Goal: Understand process/instructions

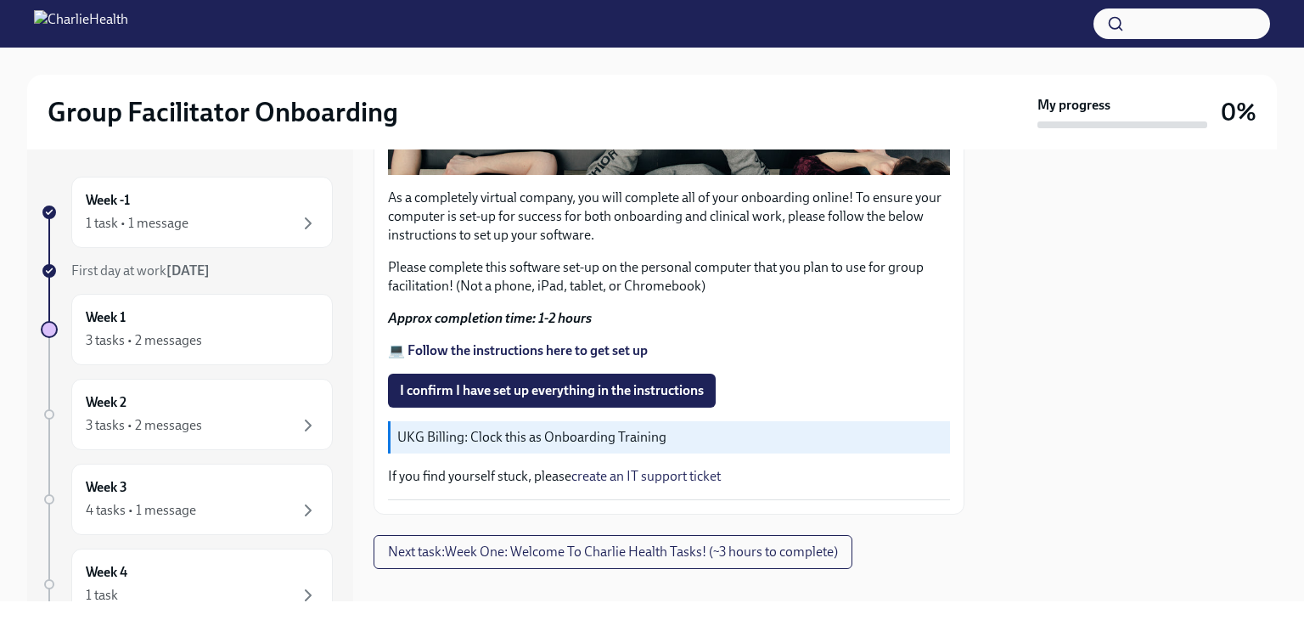
scroll to position [569, 0]
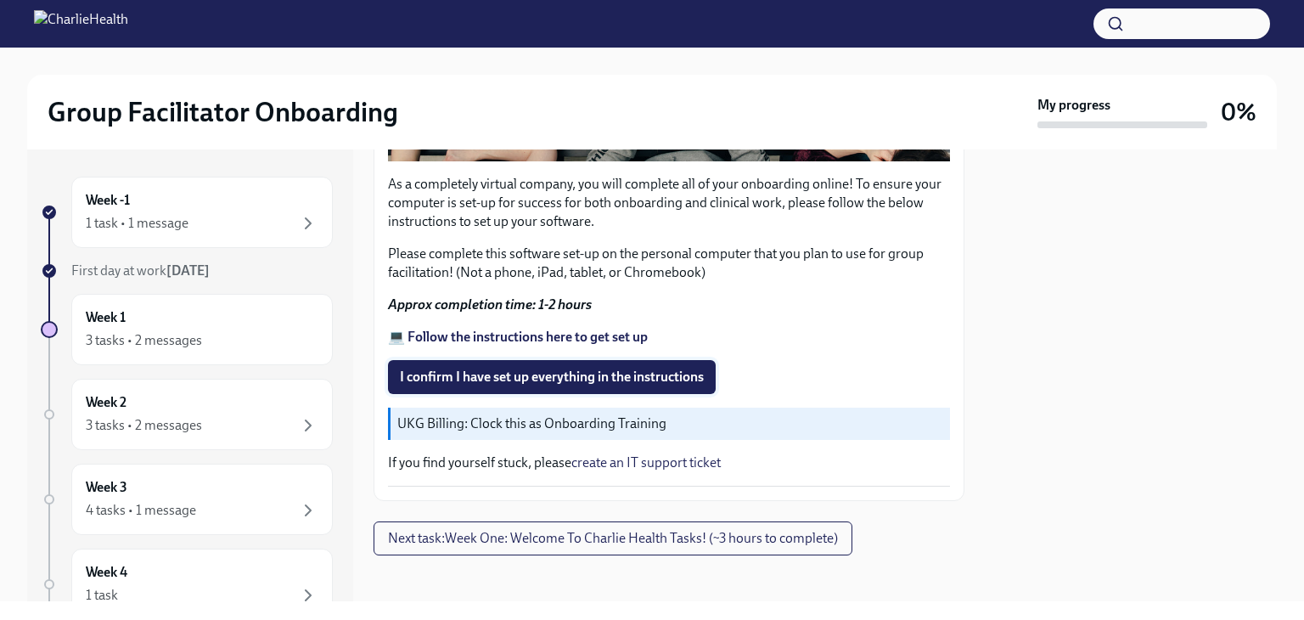
click at [589, 370] on span "I confirm I have set up everything in the instructions" at bounding box center [552, 377] width 304 height 17
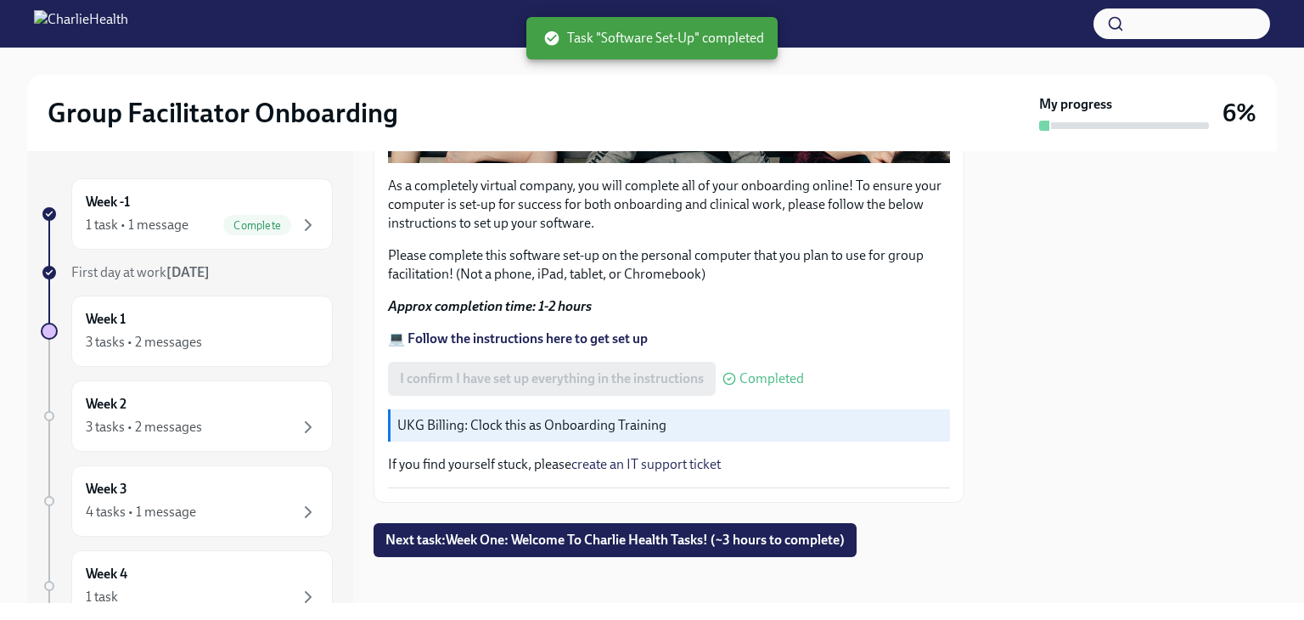
scroll to position [570, 0]
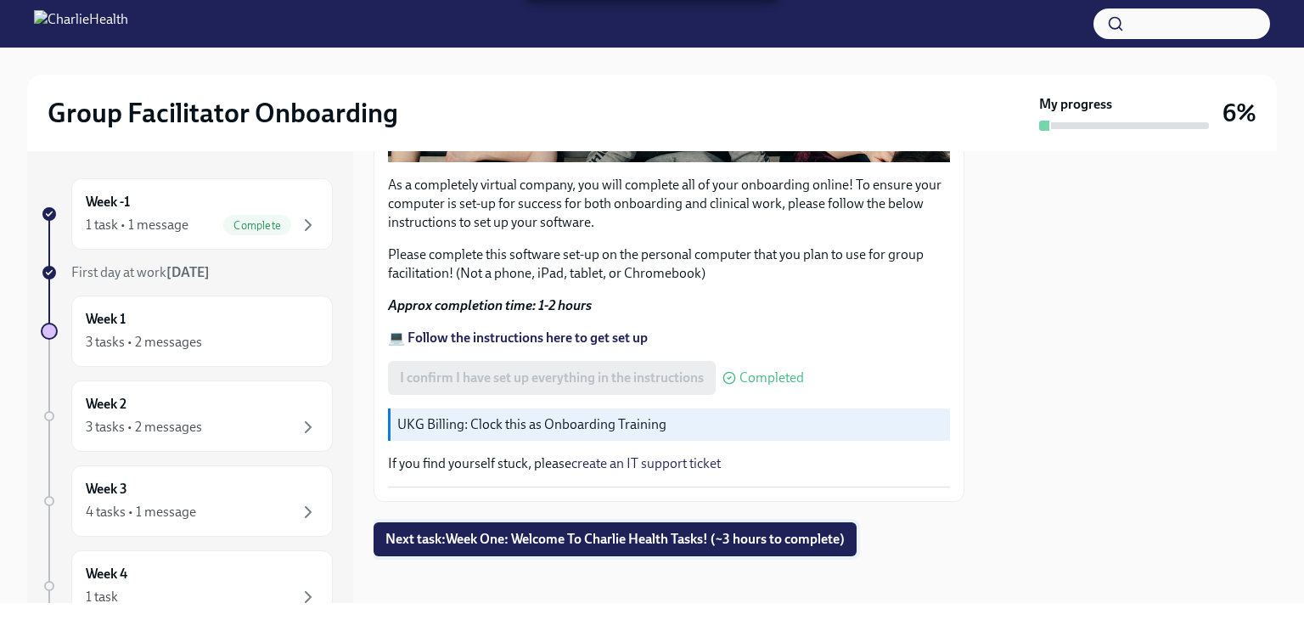
click at [651, 534] on span "Next task : Week One: Welcome To Charlie Health Tasks! (~3 hours to complete)" at bounding box center [615, 539] width 459 height 17
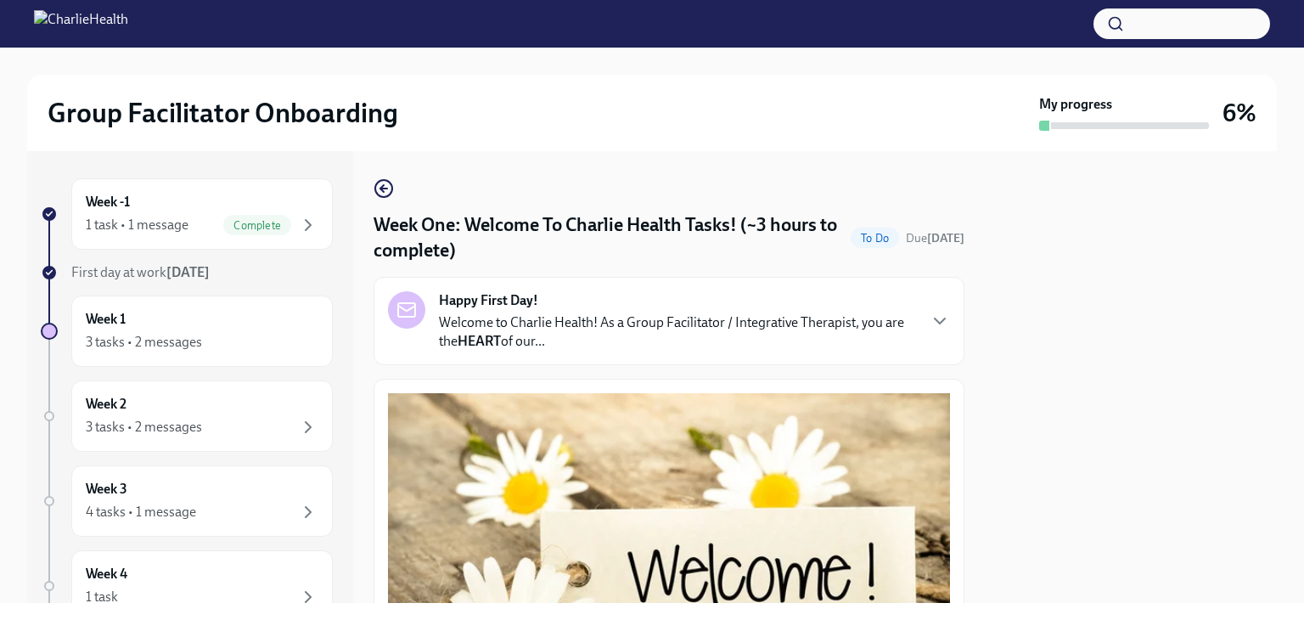
click at [651, 534] on button "Zoom image" at bounding box center [669, 561] width 562 height 337
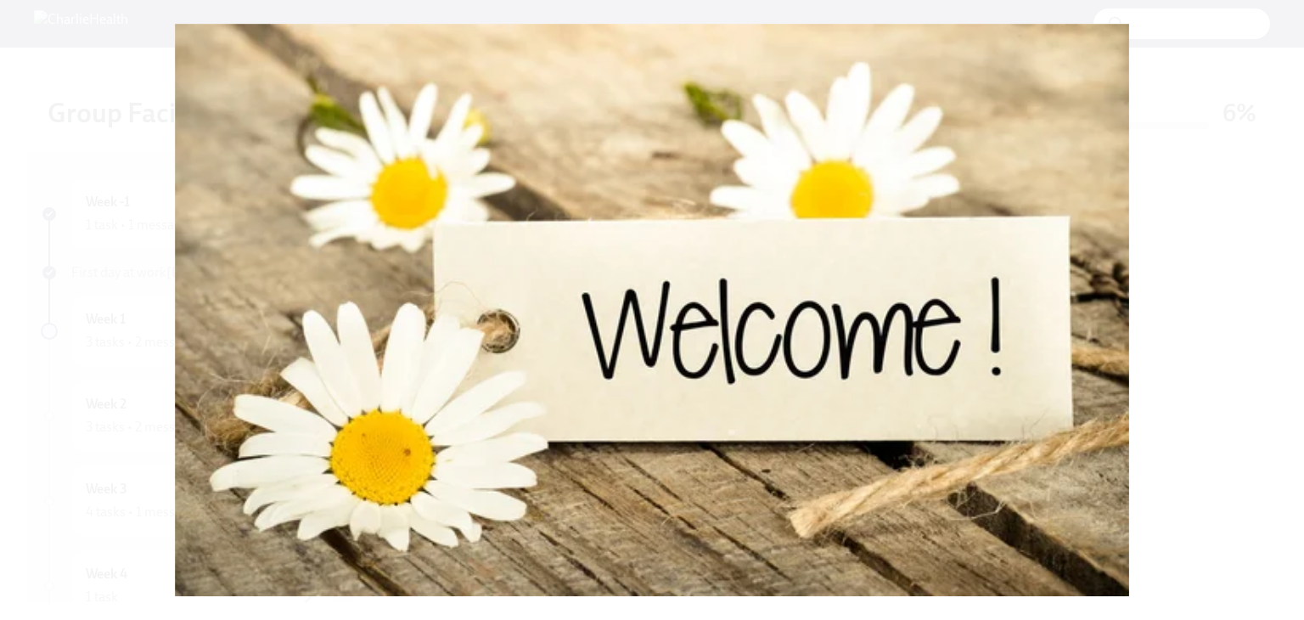
click at [651, 466] on button "Unzoom image" at bounding box center [652, 310] width 1304 height 620
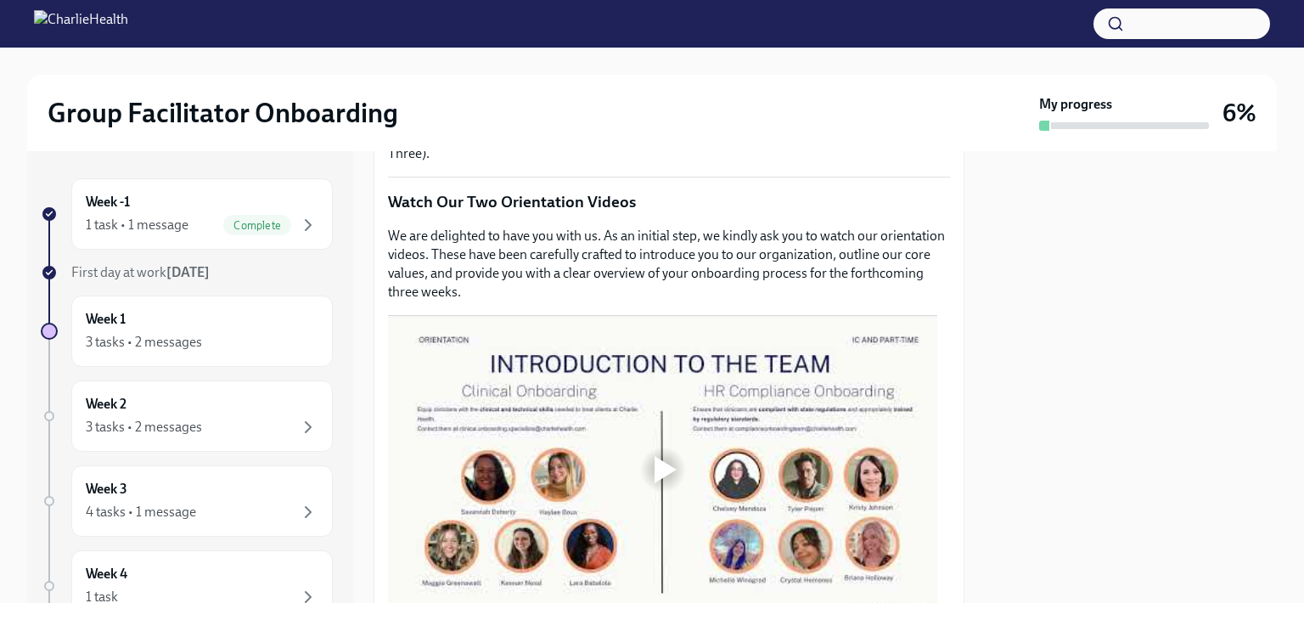
scroll to position [820, 0]
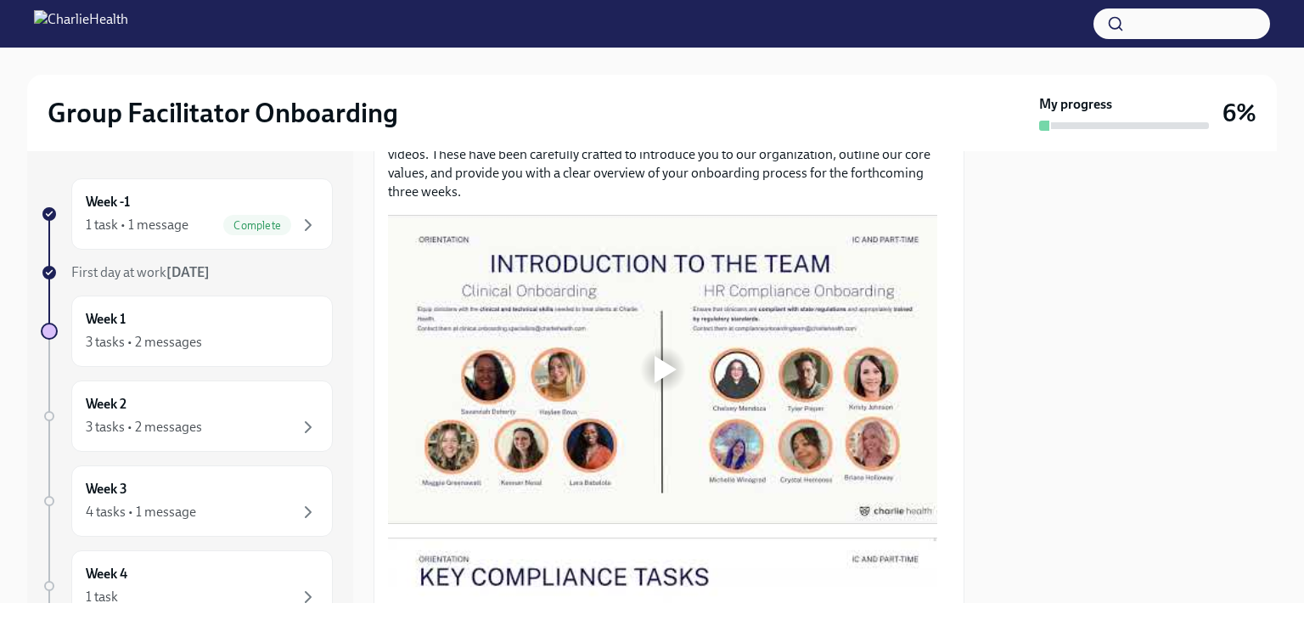
click at [651, 361] on div at bounding box center [666, 369] width 22 height 27
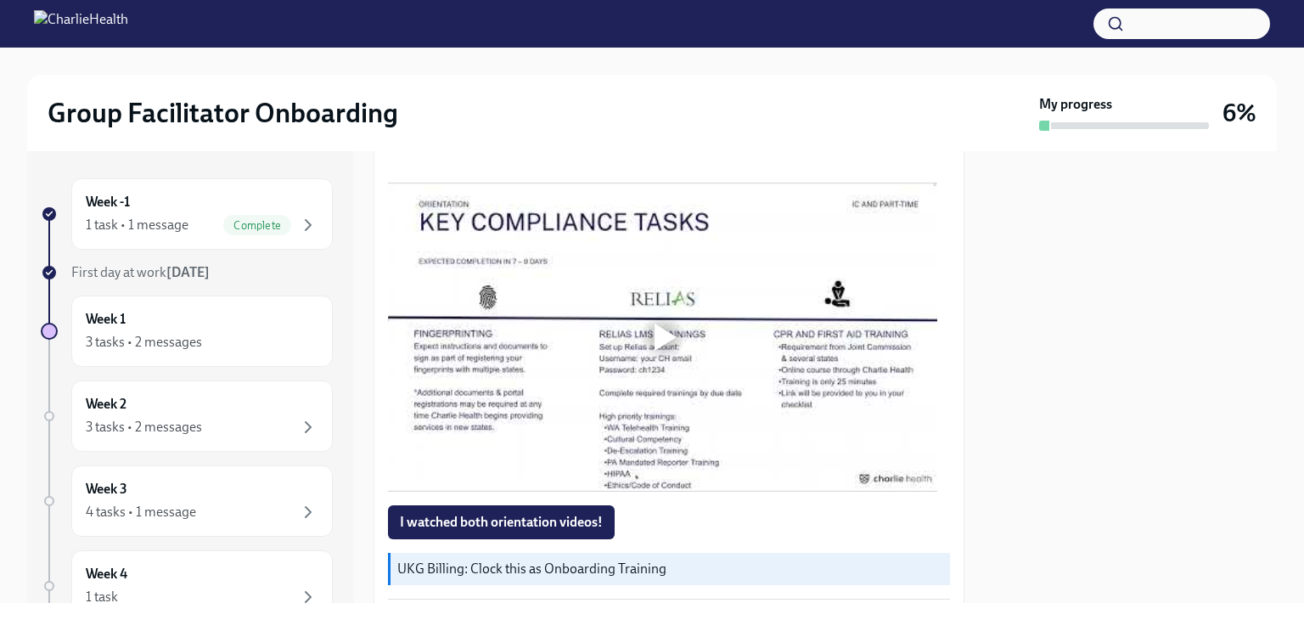
scroll to position [1178, 0]
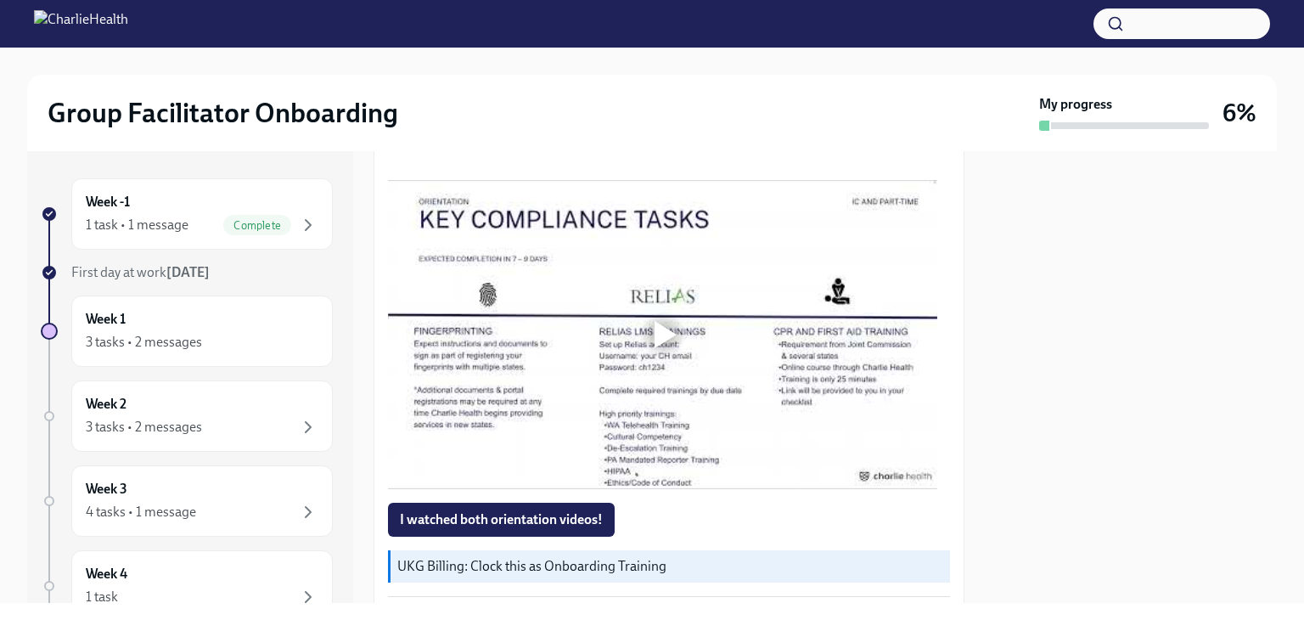
click at [651, 321] on div at bounding box center [666, 334] width 22 height 27
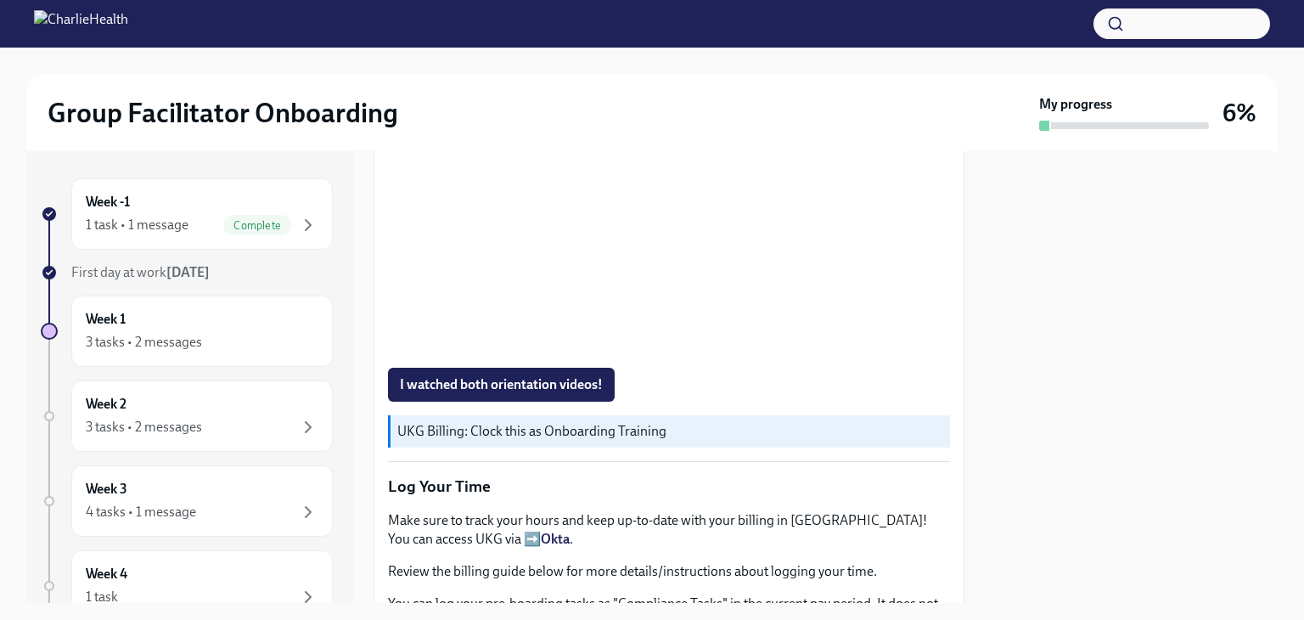
scroll to position [1314, 0]
click at [552, 375] on span "I watched both orientation videos!" at bounding box center [501, 383] width 203 height 17
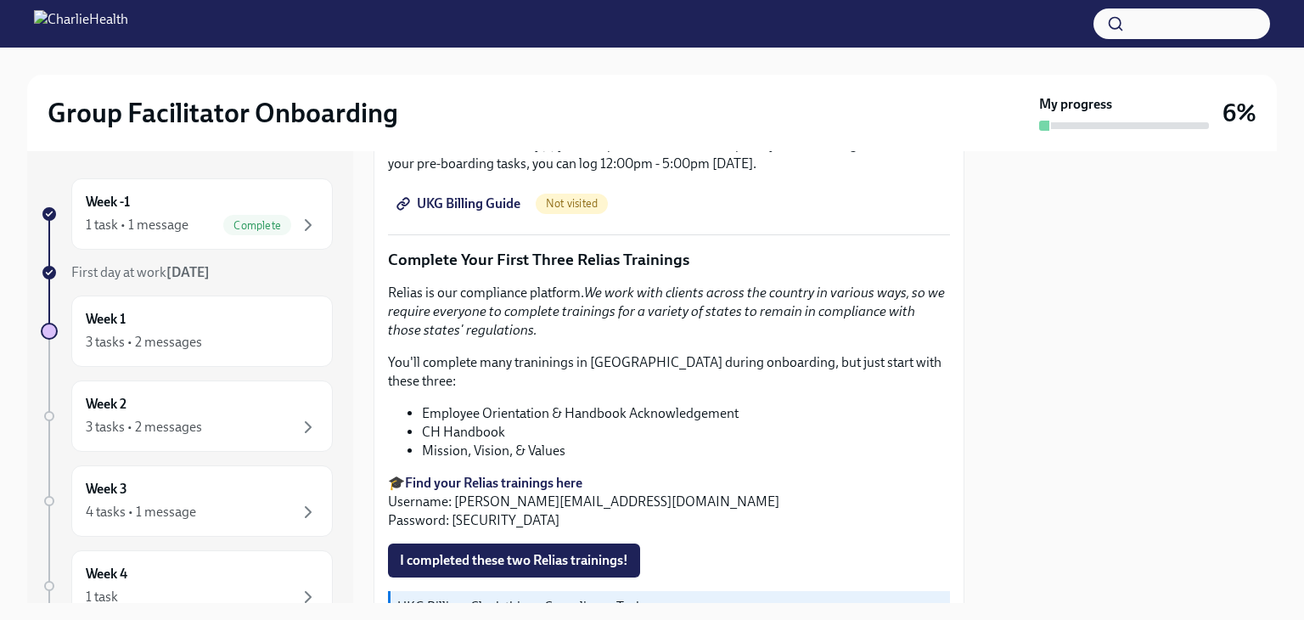
scroll to position [1790, 0]
click at [457, 195] on span "UKG Billing Guide" at bounding box center [460, 203] width 121 height 17
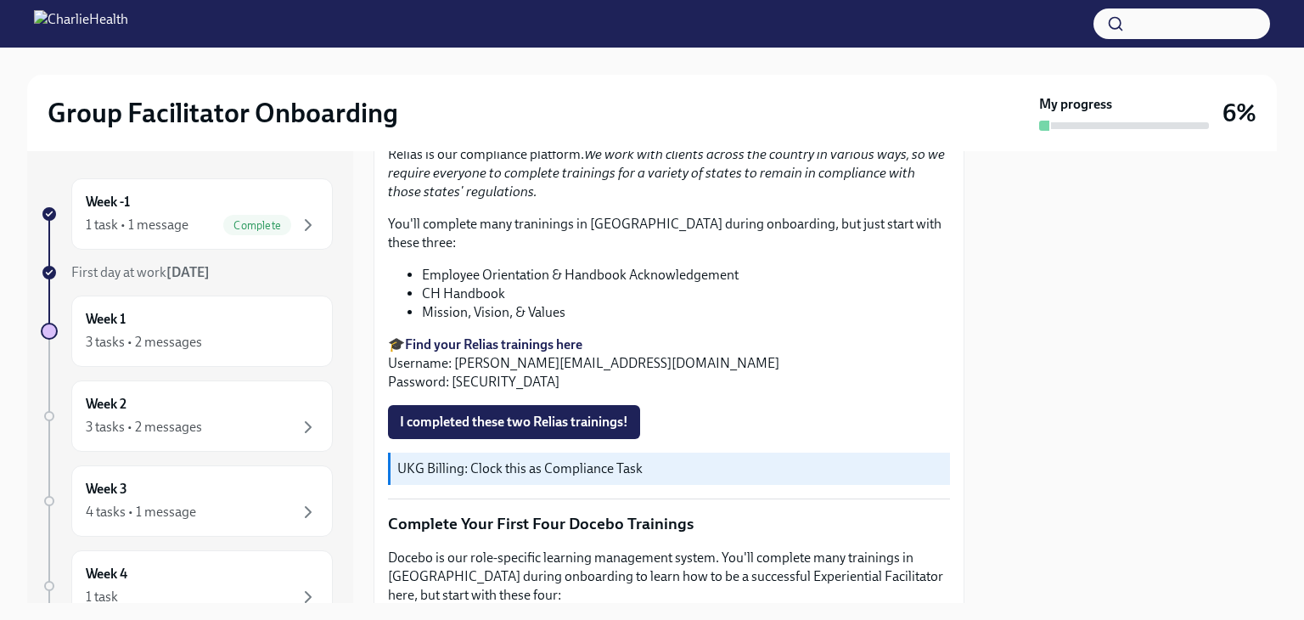
scroll to position [1950, 0]
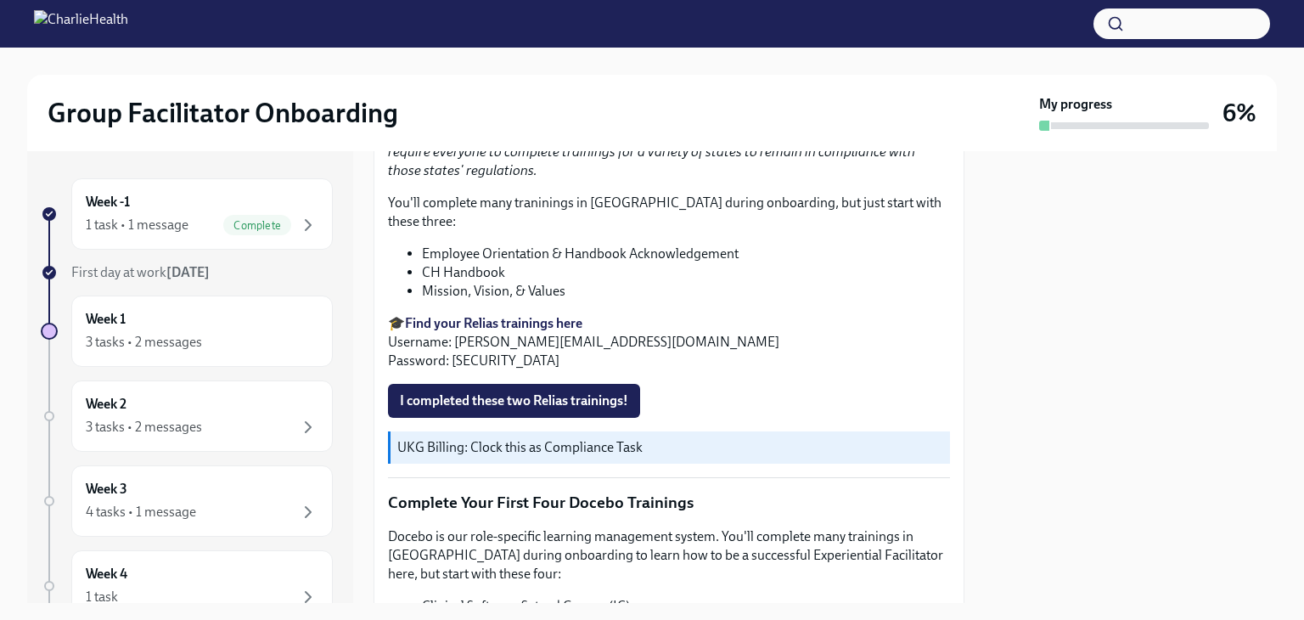
click at [485, 315] on strong "Find your Relias trainings here" at bounding box center [493, 323] width 177 height 16
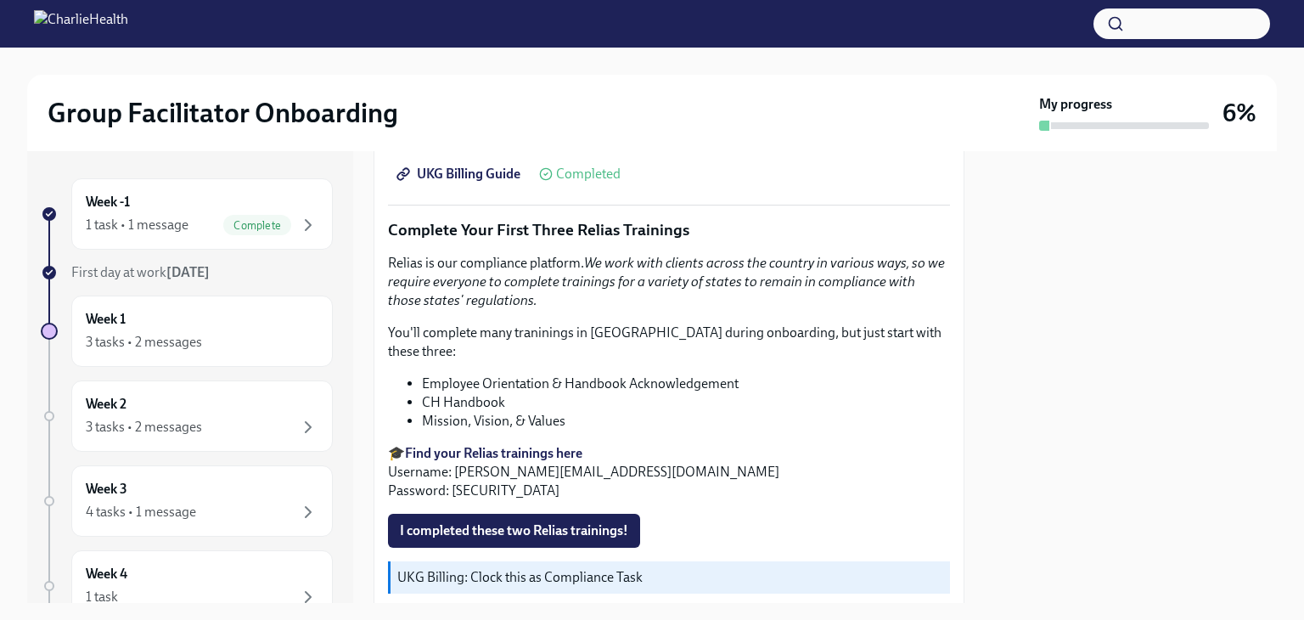
scroll to position [1817, 0]
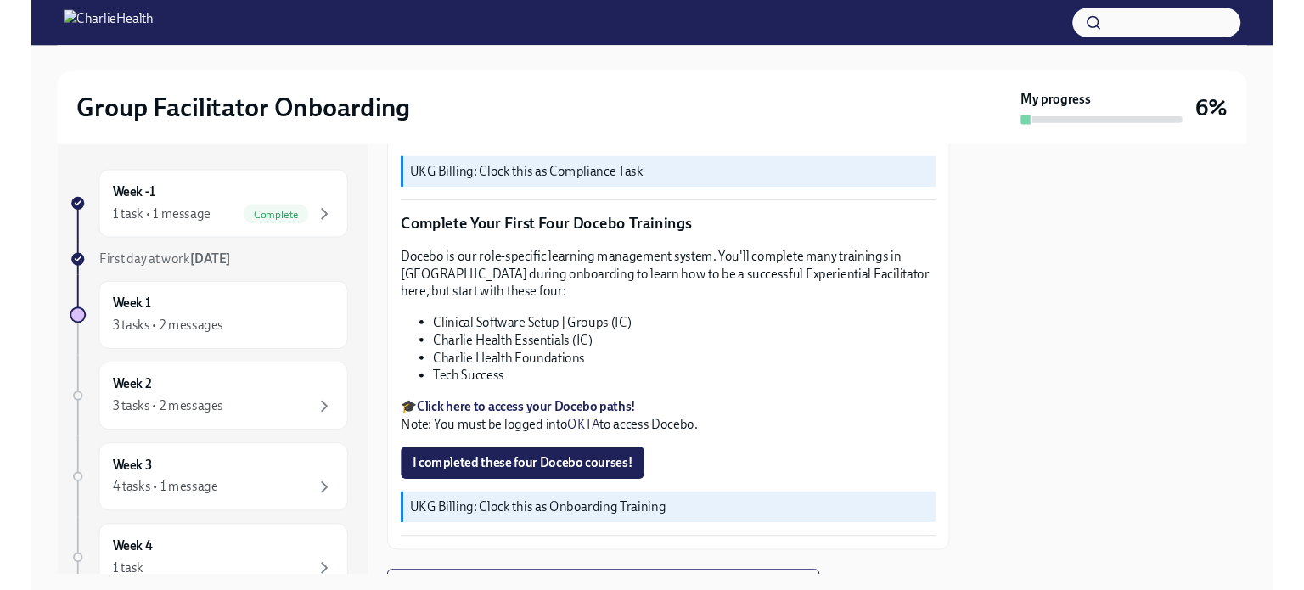
scroll to position [2218, 0]
